Goal: Transaction & Acquisition: Purchase product/service

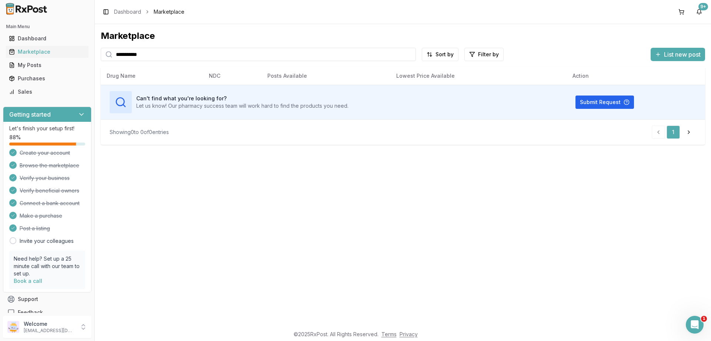
click at [155, 52] on input "**********" at bounding box center [258, 54] width 315 height 13
paste input "search"
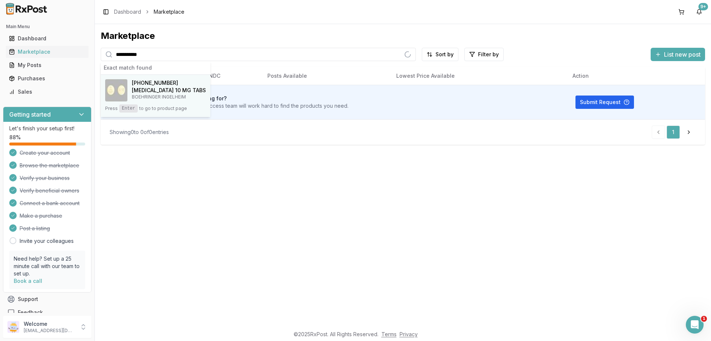
type input "**********"
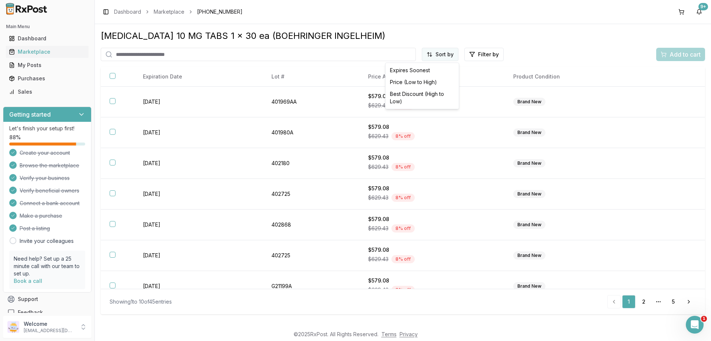
click at [442, 55] on html "Main Menu Dashboard Marketplace My Posts Purchases Sales Getting started Let's …" at bounding box center [355, 170] width 711 height 341
click at [425, 80] on div "Price (Low to High)" at bounding box center [422, 82] width 70 height 12
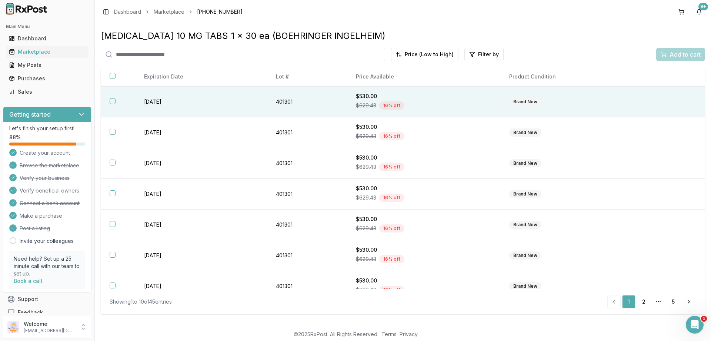
click at [114, 104] on button "button" at bounding box center [113, 101] width 6 height 6
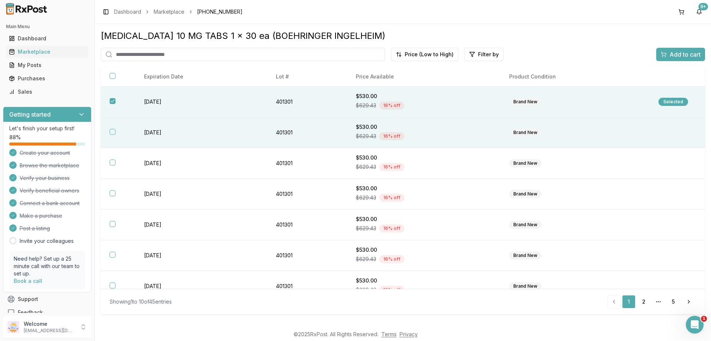
click at [113, 134] on button "button" at bounding box center [113, 132] width 6 height 6
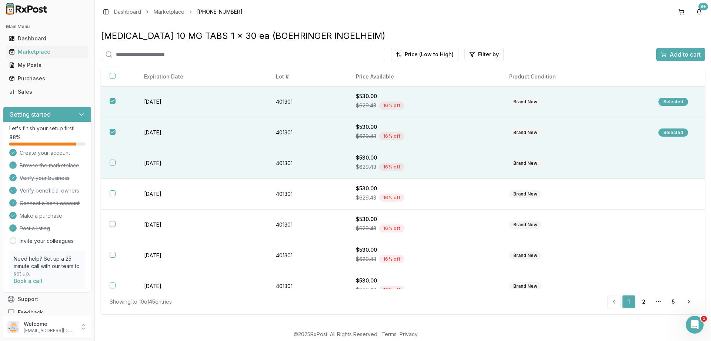
click at [111, 165] on button "button" at bounding box center [113, 163] width 6 height 6
click at [673, 57] on span "Add to cart" at bounding box center [684, 54] width 31 height 9
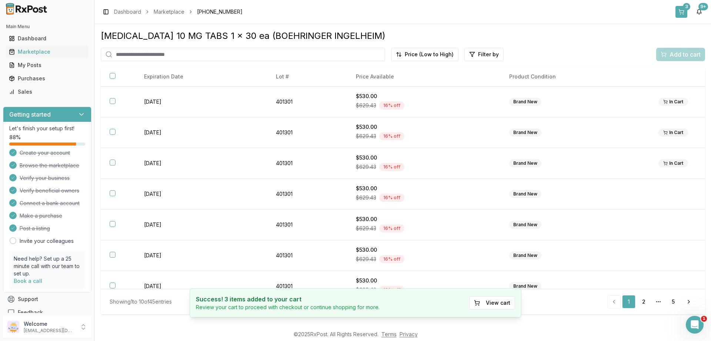
click at [687, 10] on div "3" at bounding box center [685, 6] width 7 height 7
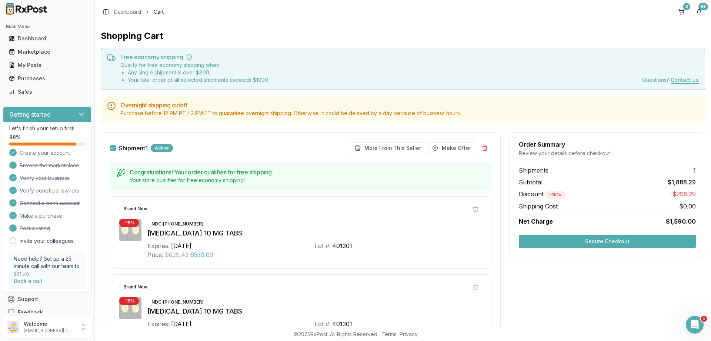
click at [603, 245] on button "Secure Checkout" at bounding box center [606, 241] width 177 height 13
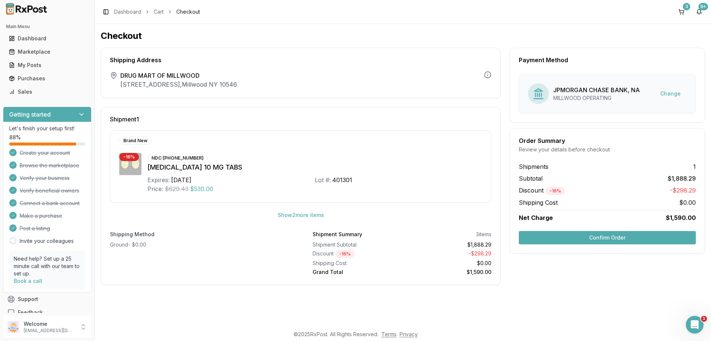
click at [604, 238] on button "Confirm Order" at bounding box center [606, 237] width 177 height 13
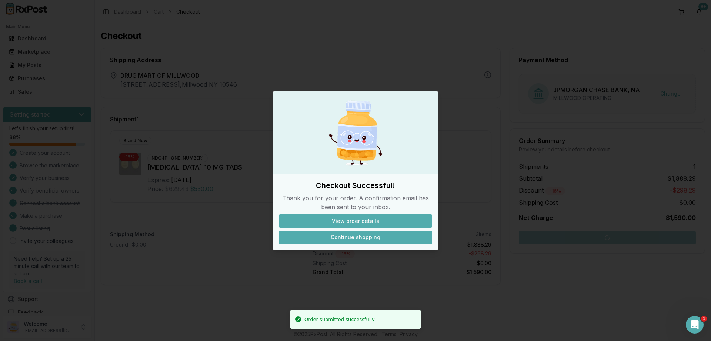
click at [356, 239] on button "Continue shopping" at bounding box center [355, 237] width 153 height 13
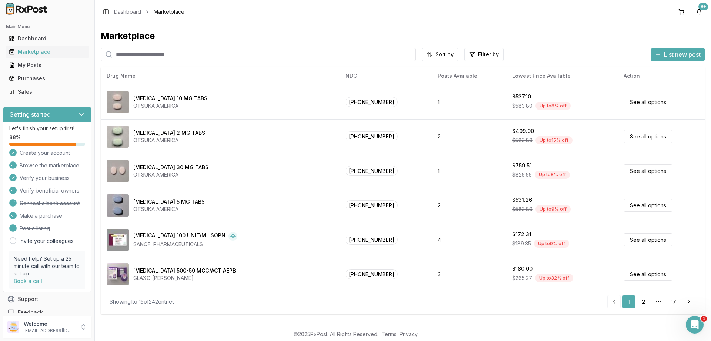
click at [175, 57] on input "search" at bounding box center [258, 54] width 315 height 13
